Goal: Task Accomplishment & Management: Use online tool/utility

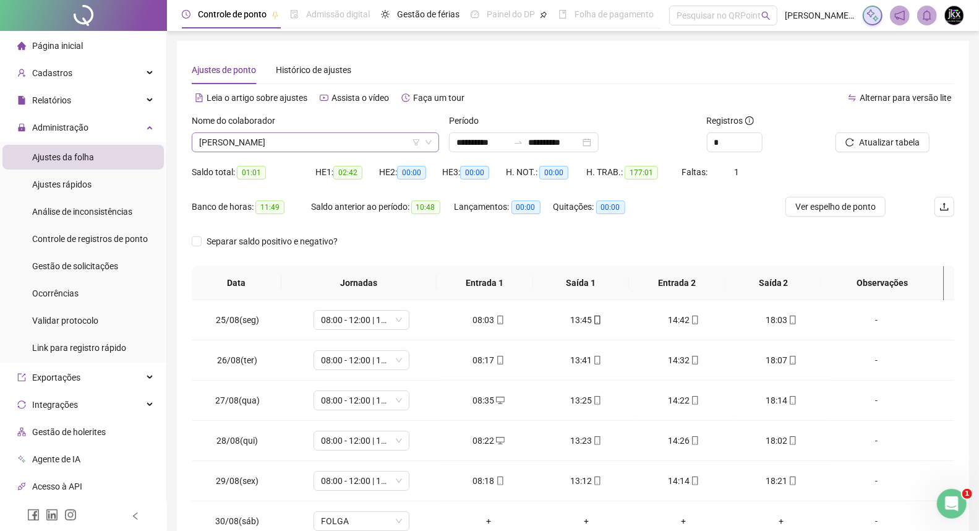
click at [257, 144] on span "[PERSON_NAME]" at bounding box center [315, 142] width 233 height 19
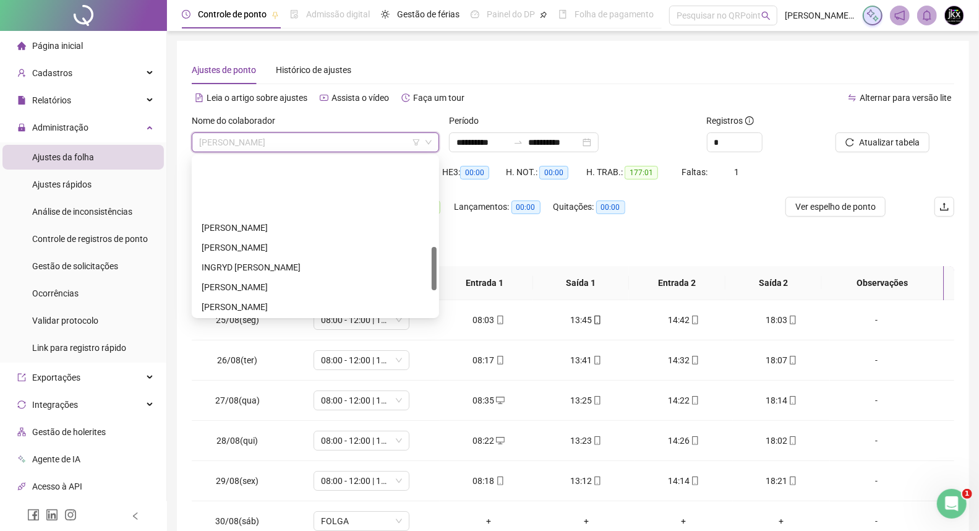
scroll to position [325, 0]
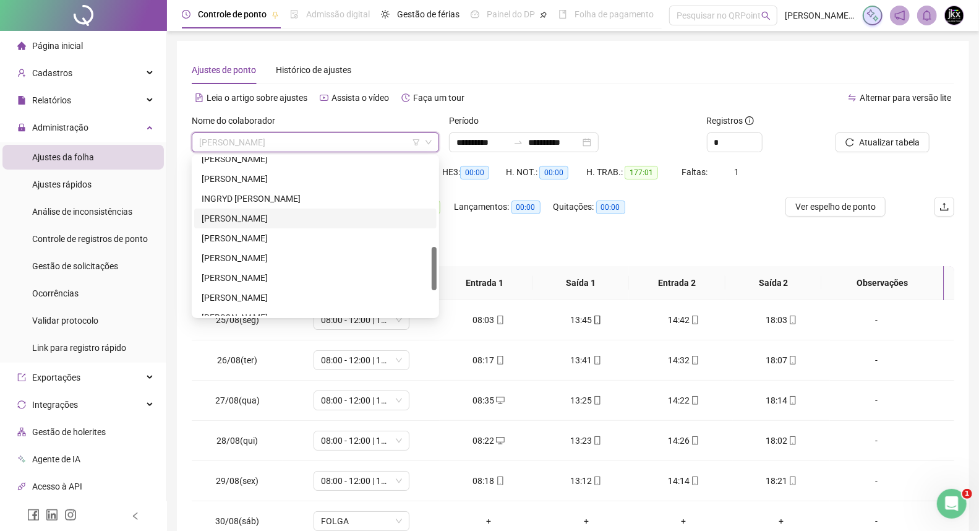
click at [254, 220] on div "[PERSON_NAME]" at bounding box center [316, 219] width 228 height 14
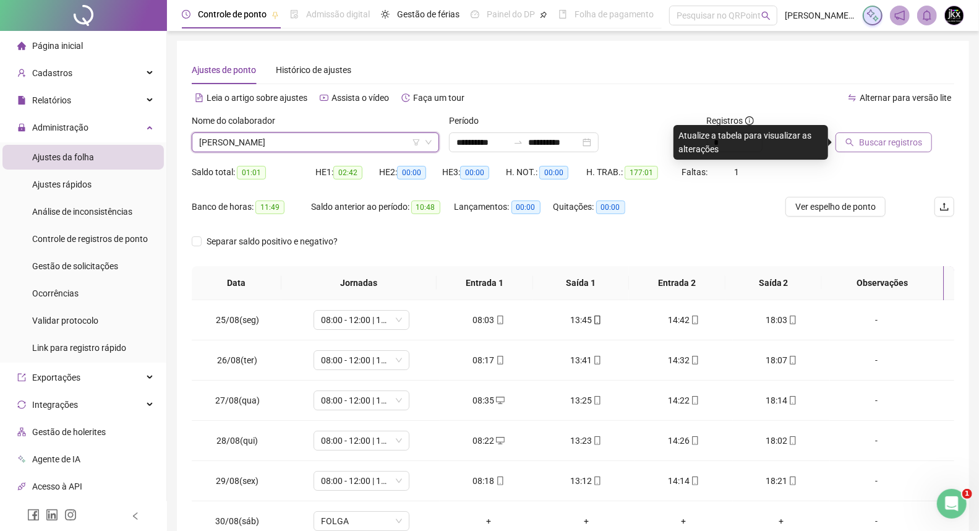
click at [859, 145] on span "Buscar registros" at bounding box center [890, 142] width 63 height 14
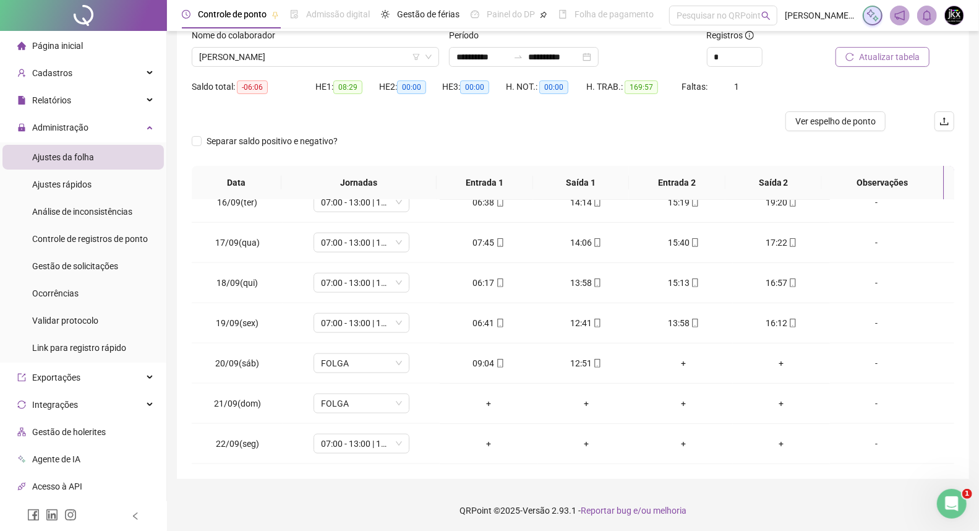
scroll to position [904, 0]
click at [301, 58] on span "[PERSON_NAME]" at bounding box center [315, 57] width 233 height 19
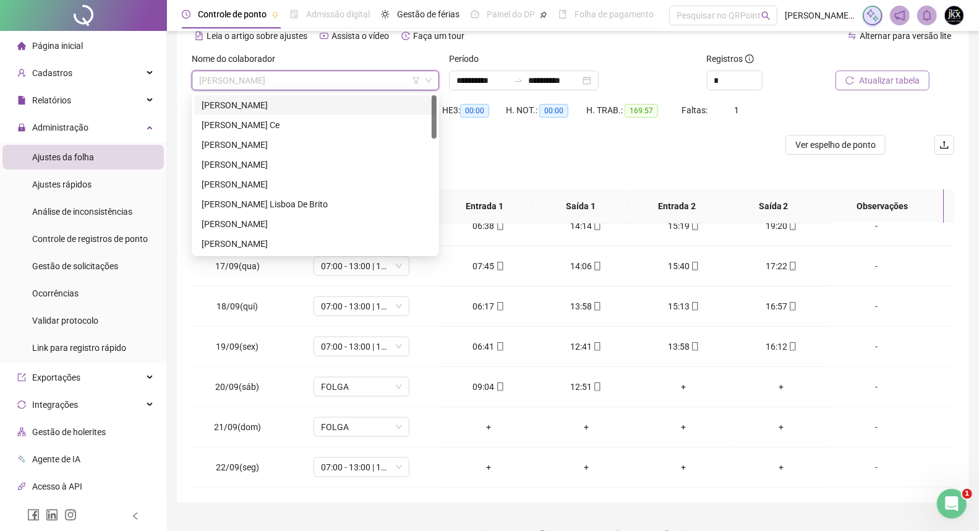
scroll to position [85, 0]
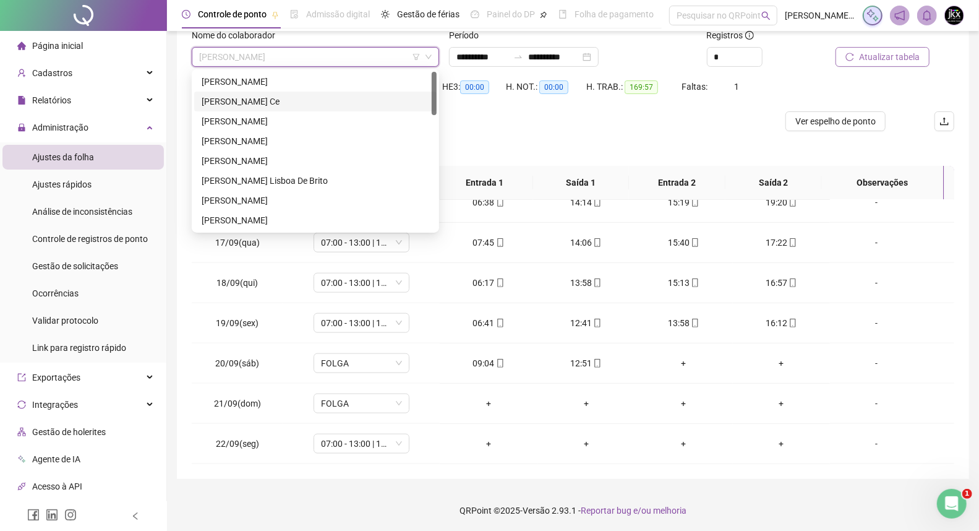
click at [257, 106] on div "[PERSON_NAME] Ce" at bounding box center [316, 102] width 228 height 14
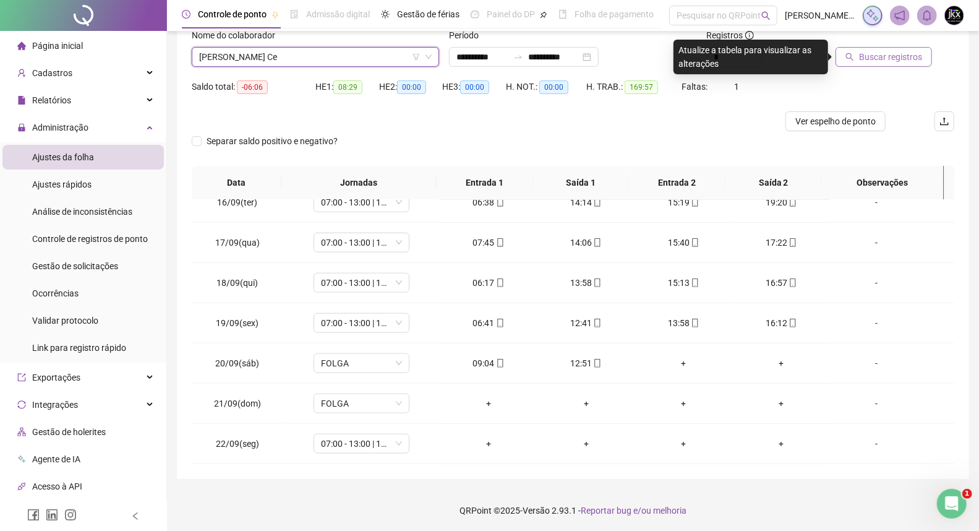
click at [860, 59] on span "Buscar registros" at bounding box center [890, 57] width 63 height 14
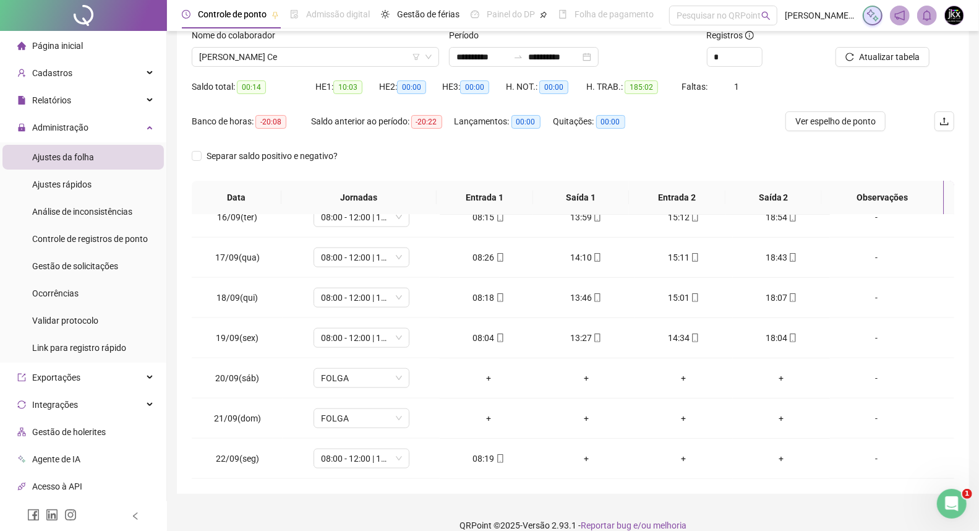
click at [403, 159] on div "Separar saldo positivo e negativo?" at bounding box center [573, 163] width 763 height 35
click at [404, 163] on div "Separar saldo positivo e negativo?" at bounding box center [573, 163] width 763 height 35
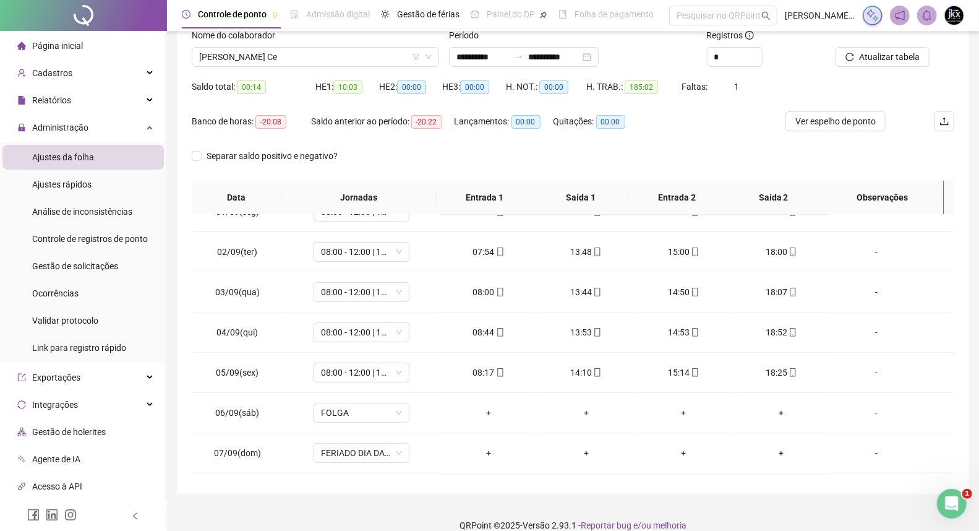
scroll to position [285, 0]
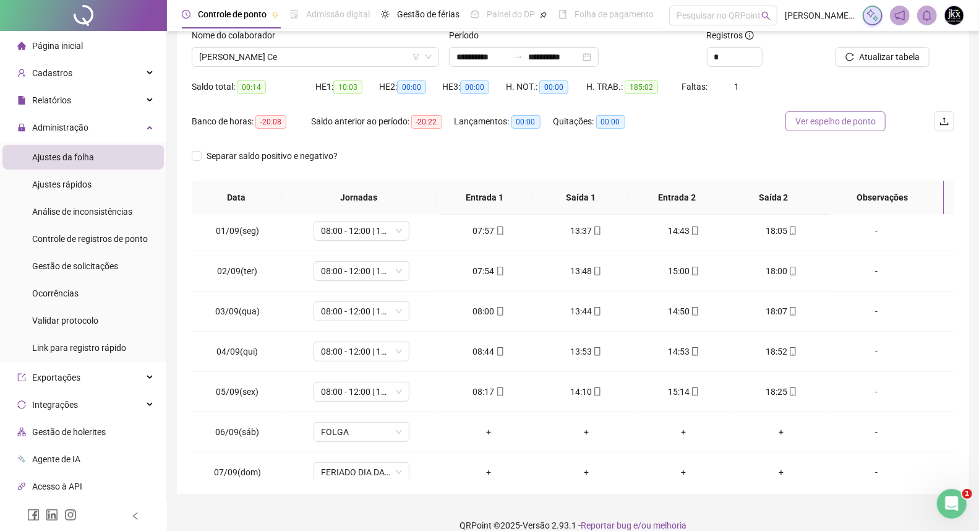
click at [825, 121] on span "Ver espelho de ponto" at bounding box center [835, 121] width 80 height 14
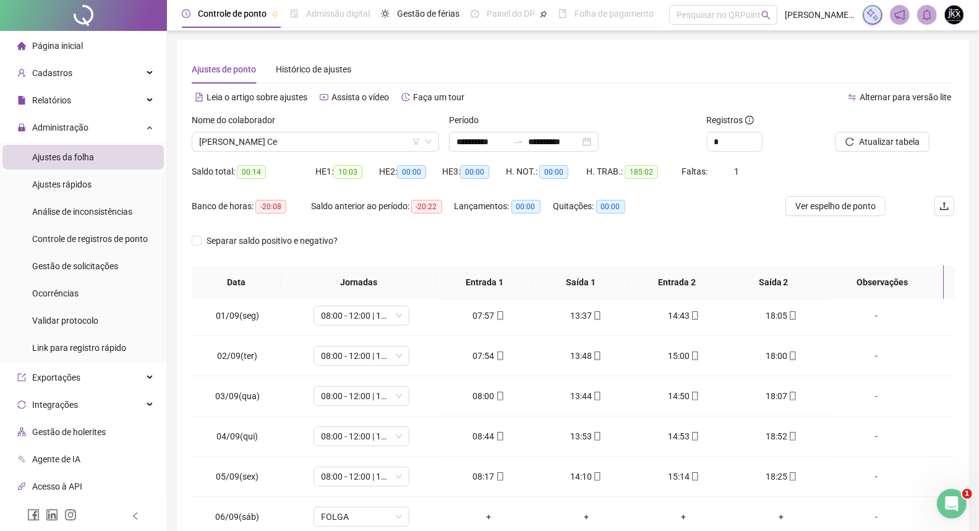
scroll to position [0, 0]
click at [225, 201] on div "Banco de horas: -20:08" at bounding box center [251, 207] width 119 height 14
click at [221, 200] on div "Banco de horas: -20:08" at bounding box center [251, 207] width 119 height 14
click at [281, 95] on span "Leia o artigo sobre ajustes" at bounding box center [257, 98] width 101 height 10
